Goal: Check status

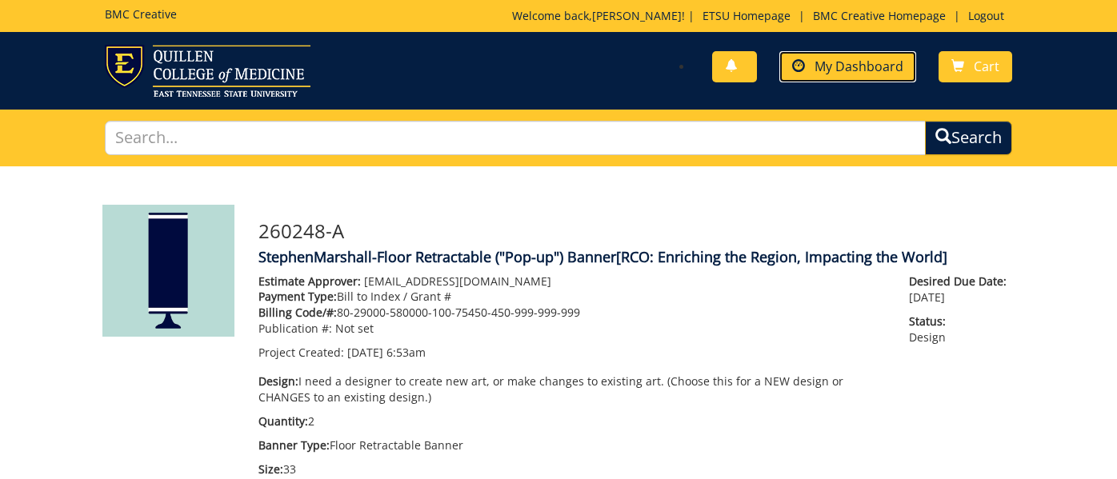
click at [814, 63] on link "My Dashboard" at bounding box center [847, 66] width 137 height 31
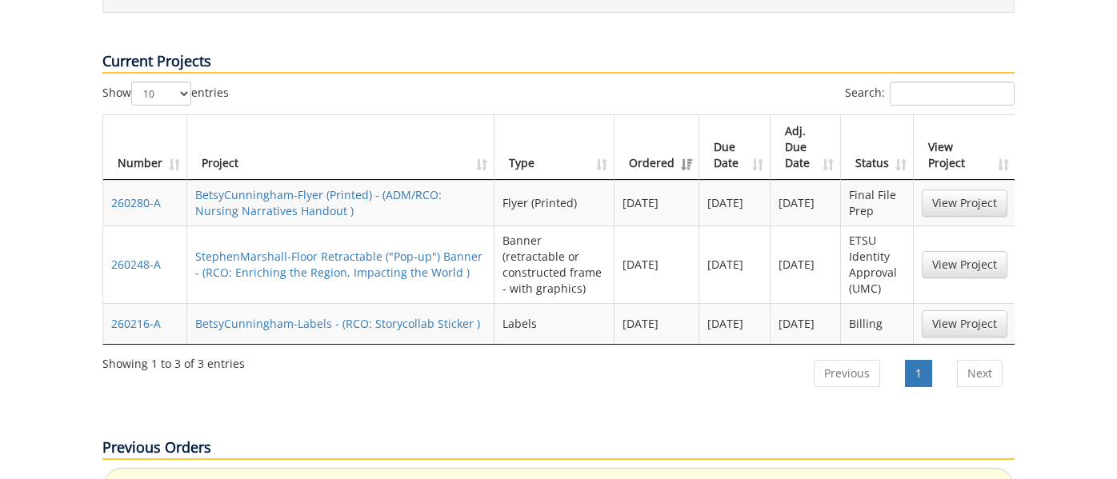
scroll to position [799, 0]
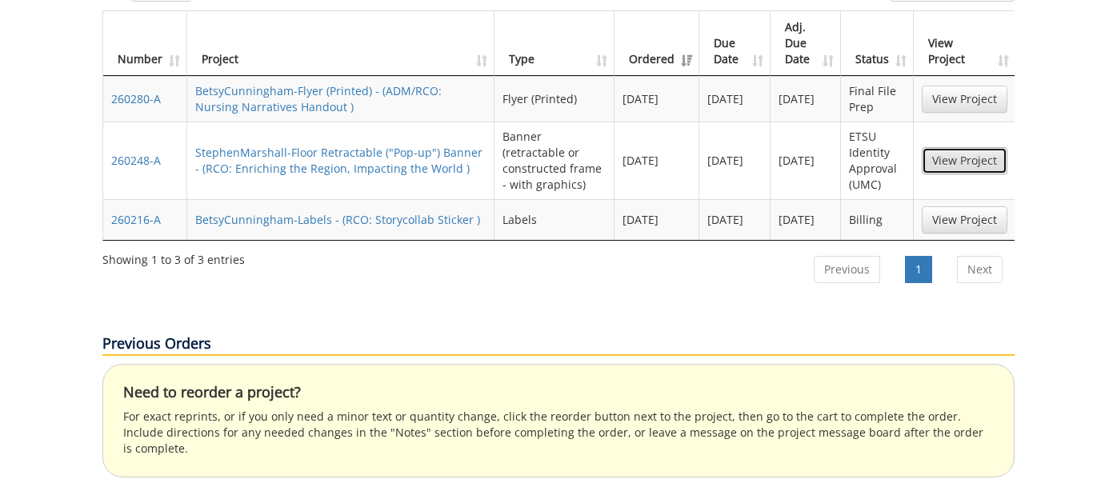
click at [952, 147] on link "View Project" at bounding box center [965, 160] width 86 height 27
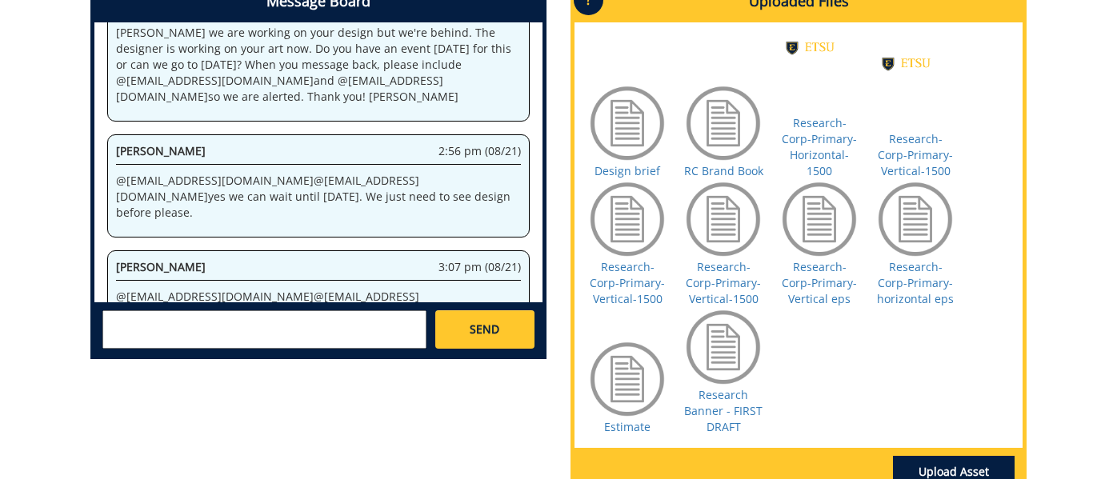
scroll to position [754, 0]
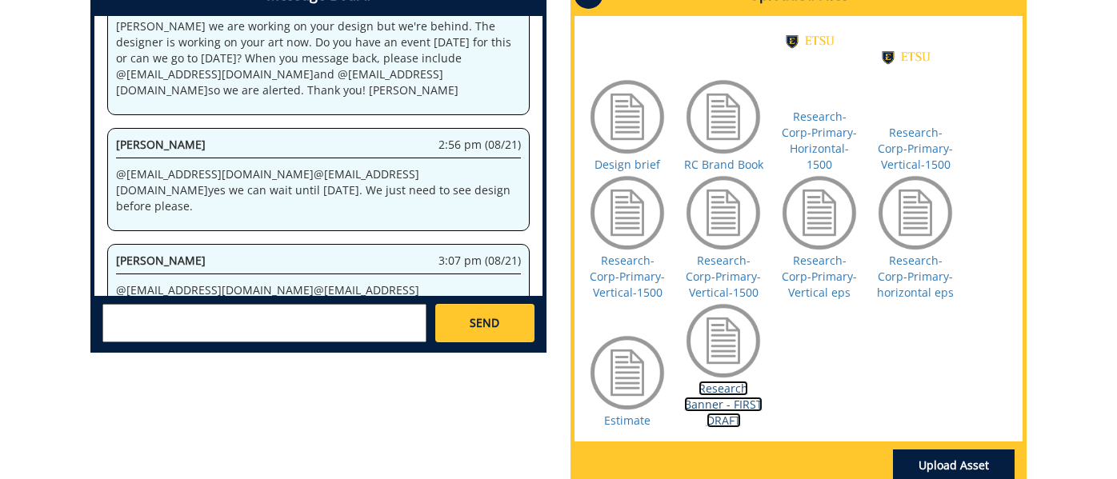
click at [706, 390] on link "Research Banner - FIRST DRAFT" at bounding box center [723, 404] width 78 height 47
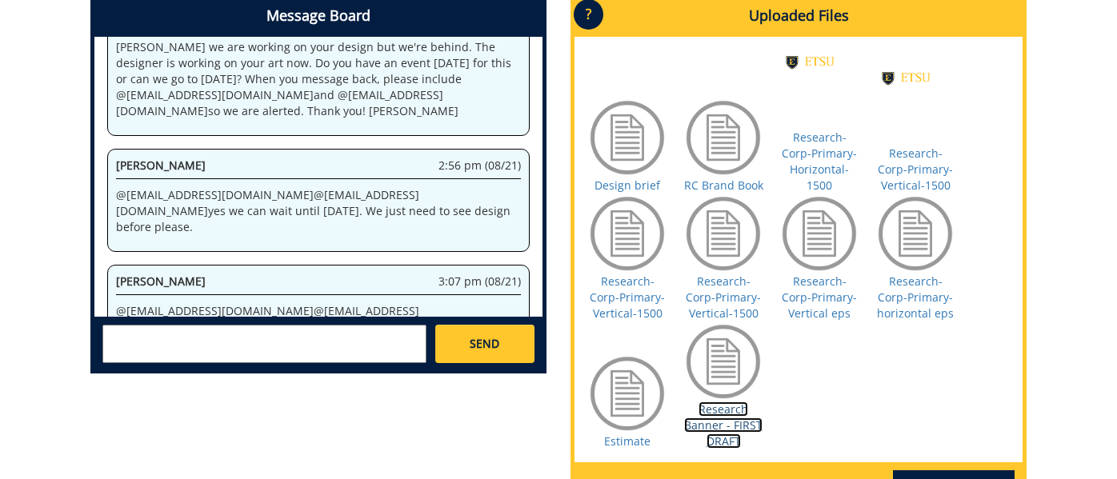
scroll to position [729, 0]
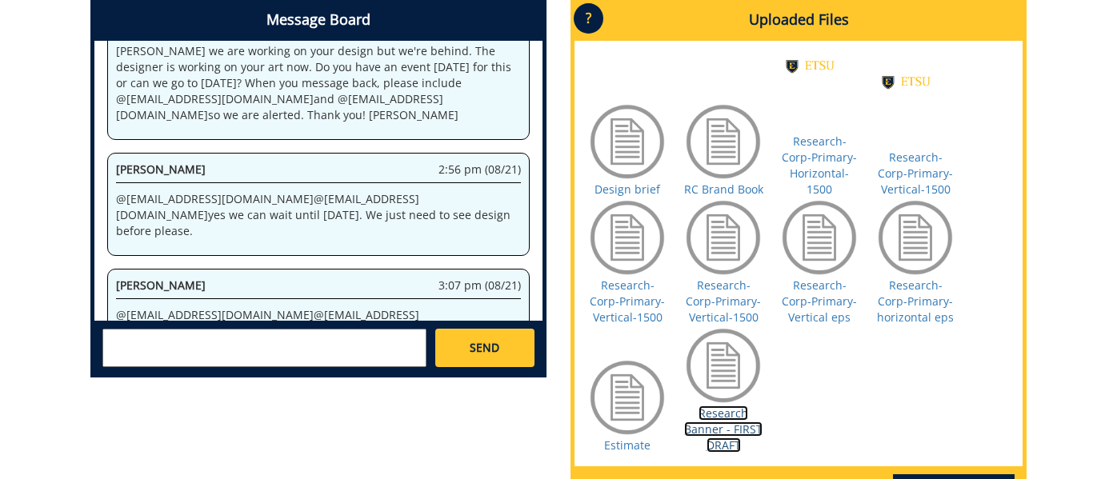
click at [719, 427] on link "Research Banner - FIRST DRAFT" at bounding box center [723, 429] width 78 height 47
